Goal: Manage account settings

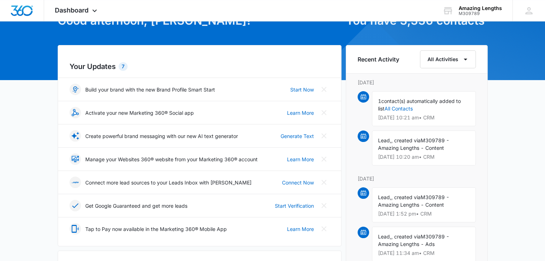
scroll to position [50, 0]
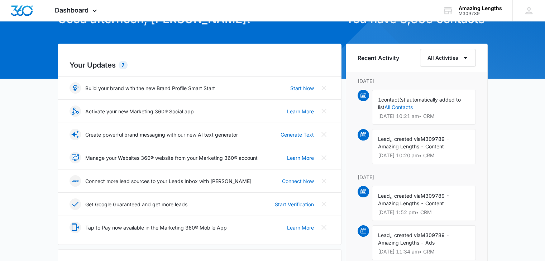
click at [392, 100] on span "contact(s) automatically added to list" at bounding box center [419, 104] width 83 height 14
click at [392, 111] on div "1 contact(s) automatically added to list All Contacts [DATE] 10:21 am • CRM" at bounding box center [424, 107] width 104 height 35
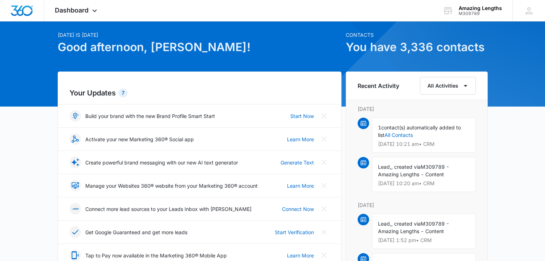
scroll to position [0, 0]
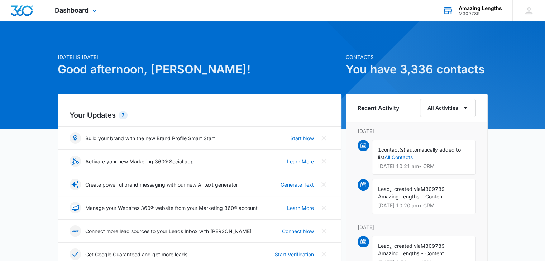
click at [478, 11] on div "M309789" at bounding box center [479, 13] width 43 height 5
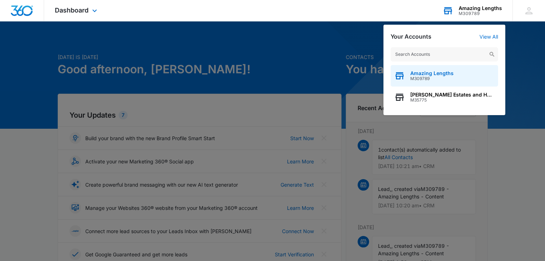
click at [444, 74] on span "Amazing Lengths" at bounding box center [431, 74] width 43 height 6
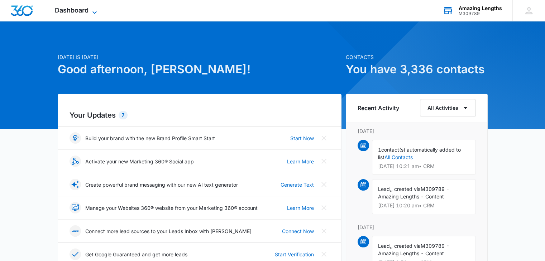
click at [92, 9] on icon at bounding box center [94, 12] width 9 height 9
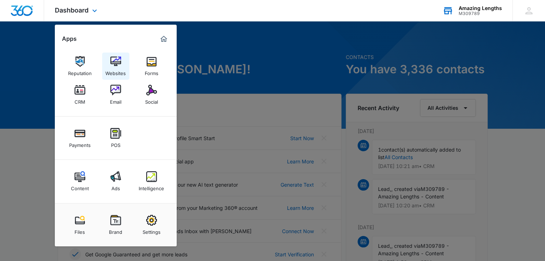
click at [119, 71] on div "Websites" at bounding box center [115, 71] width 20 height 9
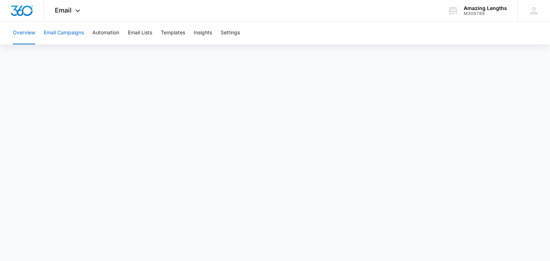
click at [70, 32] on button "Email Campaigns" at bounding box center [64, 32] width 40 height 23
click at [143, 30] on button "Email Lists" at bounding box center [140, 32] width 24 height 23
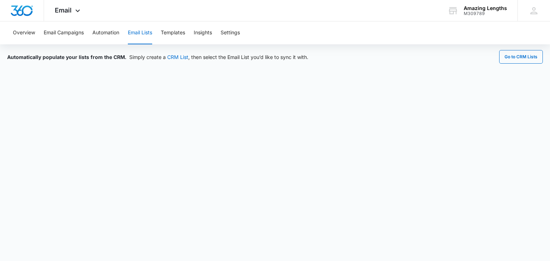
drag, startPoint x: 550, startPoint y: 241, endPoint x: 550, endPoint y: 258, distance: 17.5
click at [550, 258] on body "Email Apps Reputation Websites Forms CRM Email Social Payments POS Content Ads …" at bounding box center [275, 130] width 550 height 261
click at [387, 31] on div "Overview Email Campaigns Automation Email Lists Templates Insights Settings" at bounding box center [275, 32] width 533 height 23
click at [24, 35] on button "Overview" at bounding box center [24, 32] width 22 height 23
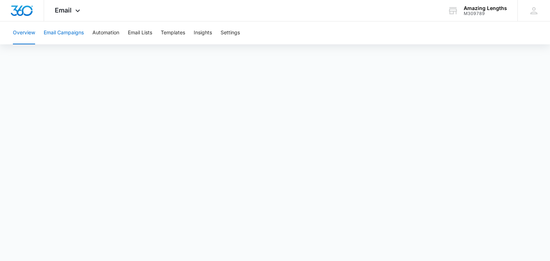
click at [70, 33] on button "Email Campaigns" at bounding box center [64, 32] width 40 height 23
click at [76, 8] on div "Email Apps Reputation Websites Forms CRM Email Social Payments POS Content Ads …" at bounding box center [68, 10] width 49 height 21
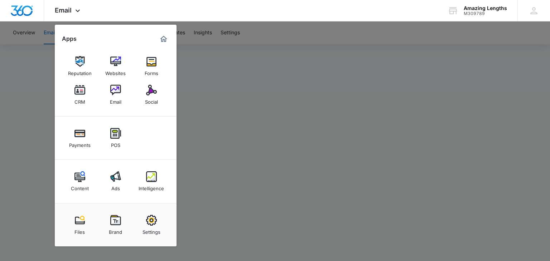
click at [20, 32] on div at bounding box center [275, 130] width 550 height 261
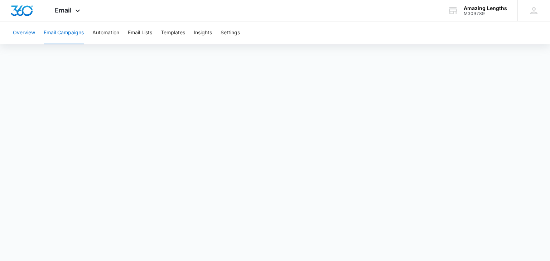
click at [20, 32] on button "Overview" at bounding box center [24, 32] width 22 height 23
click at [56, 32] on button "Email Campaigns" at bounding box center [64, 32] width 40 height 23
click at [69, 11] on span "Email" at bounding box center [63, 10] width 17 height 8
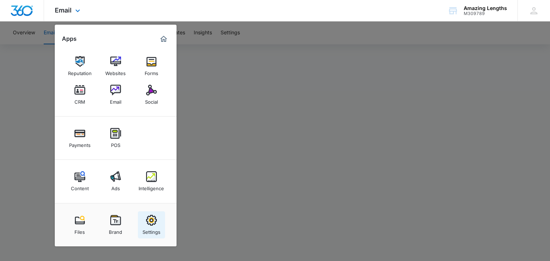
click at [154, 219] on img at bounding box center [151, 220] width 11 height 11
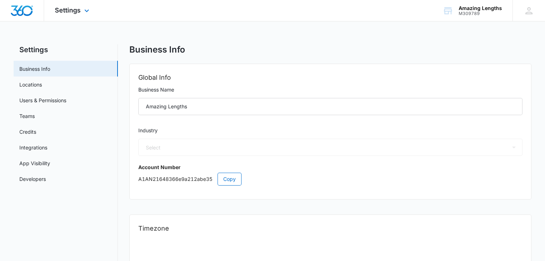
select select "23"
select select "US"
select select "America/New_York"
click at [80, 17] on div "Settings Apps Reputation Websites Forms CRM Email Social Payments POS Content A…" at bounding box center [73, 10] width 58 height 21
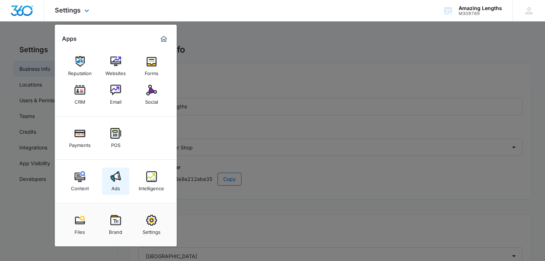
click at [115, 181] on img at bounding box center [115, 177] width 11 height 11
